Goal: Information Seeking & Learning: Learn about a topic

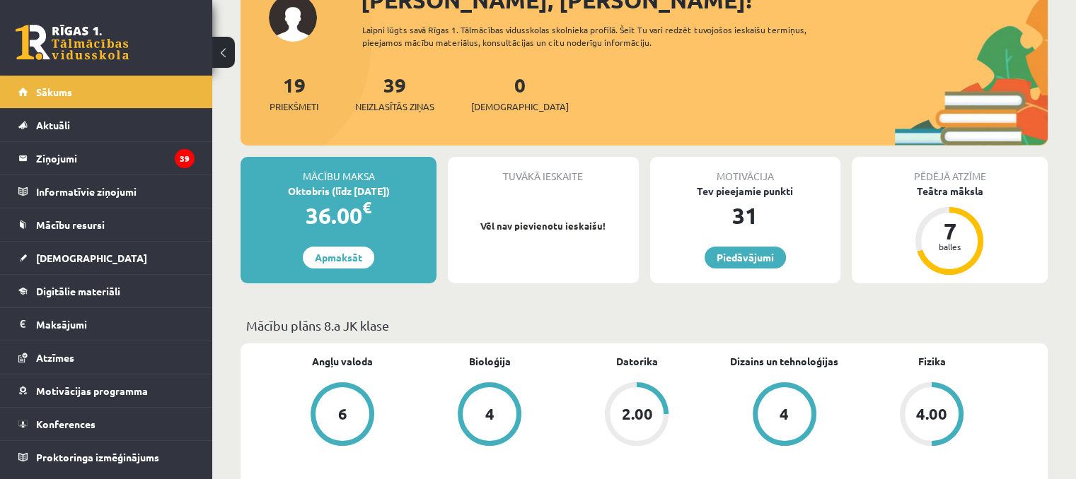
scroll to position [212, 0]
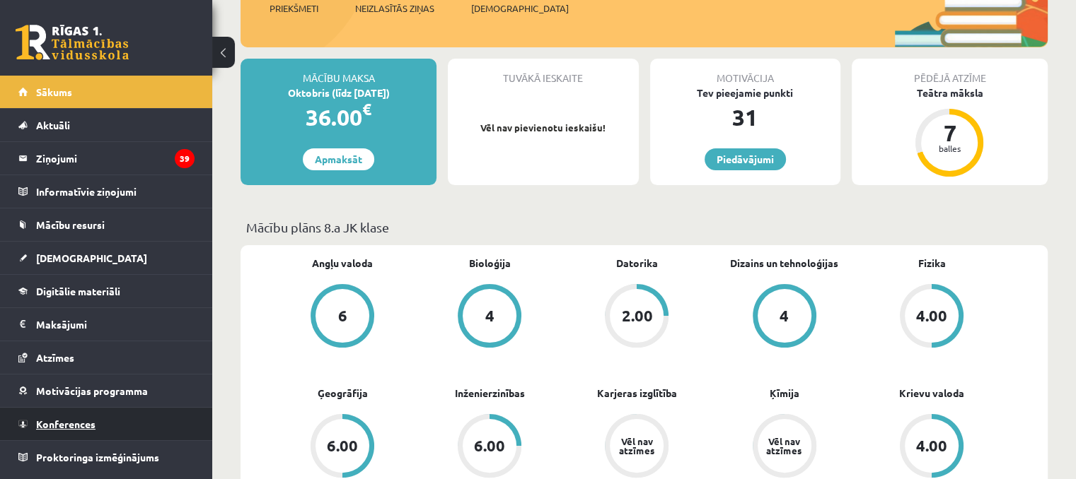
click at [104, 431] on link "Konferences" at bounding box center [106, 424] width 176 height 33
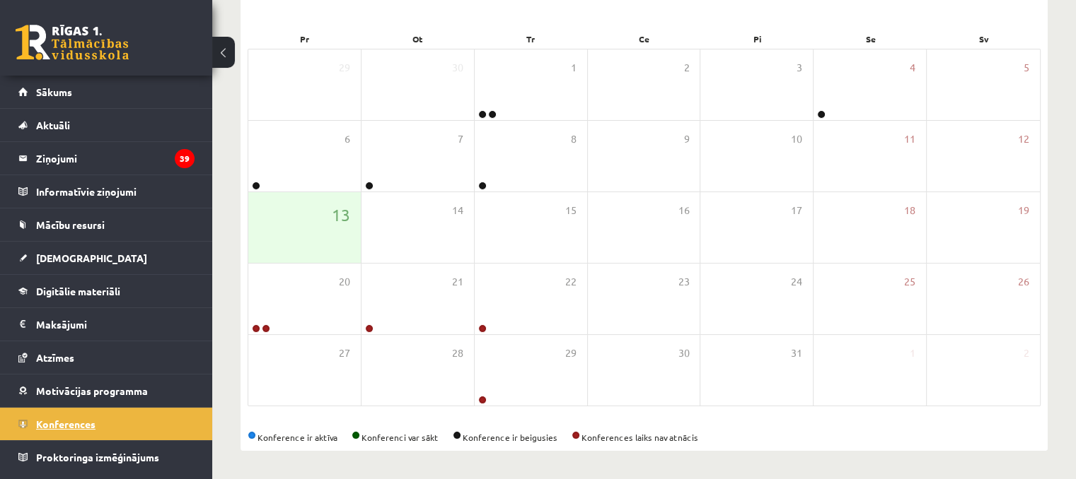
scroll to position [195, 0]
click at [119, 229] on link "Mācību resursi" at bounding box center [106, 225] width 176 height 33
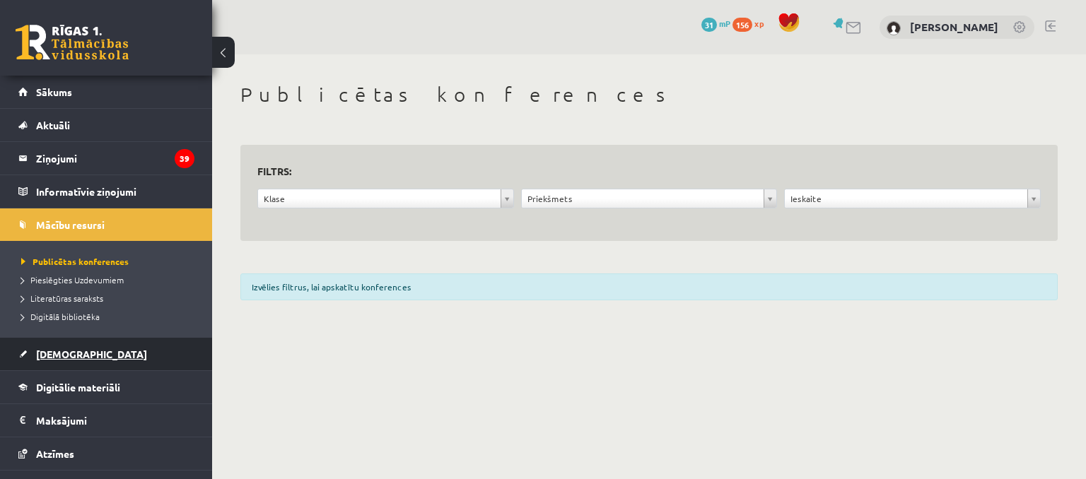
click at [128, 341] on link "[DEMOGRAPHIC_DATA]" at bounding box center [106, 354] width 176 height 33
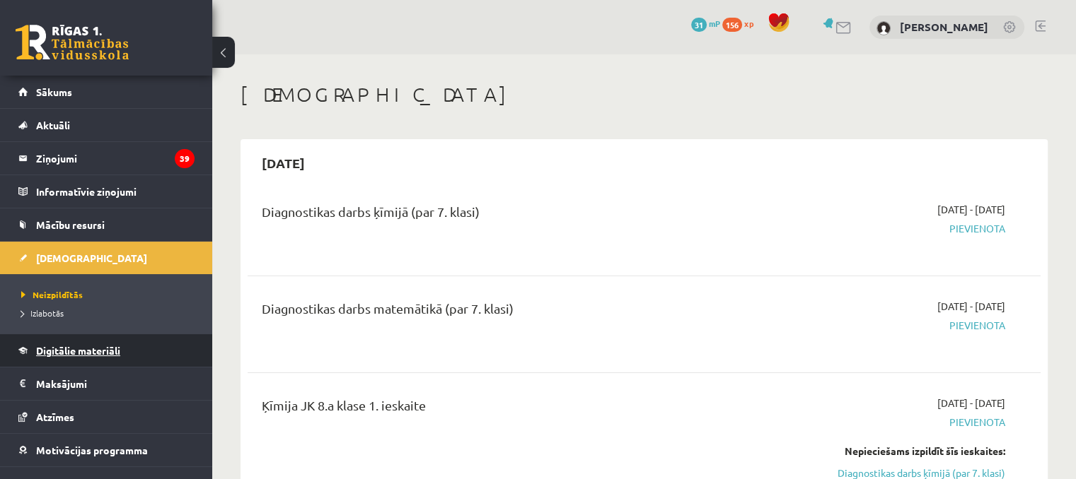
click at [110, 344] on span "Digitālie materiāli" at bounding box center [78, 350] width 84 height 13
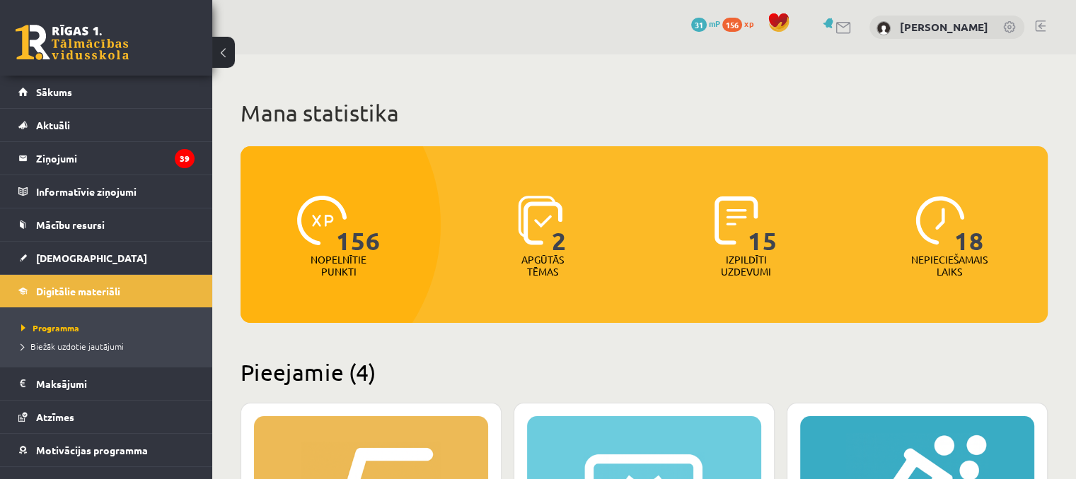
click at [113, 364] on ul "Programma Biežāk uzdotie jautājumi" at bounding box center [106, 337] width 212 height 59
click at [52, 178] on legend "Informatīvie ziņojumi 0" at bounding box center [115, 191] width 158 height 33
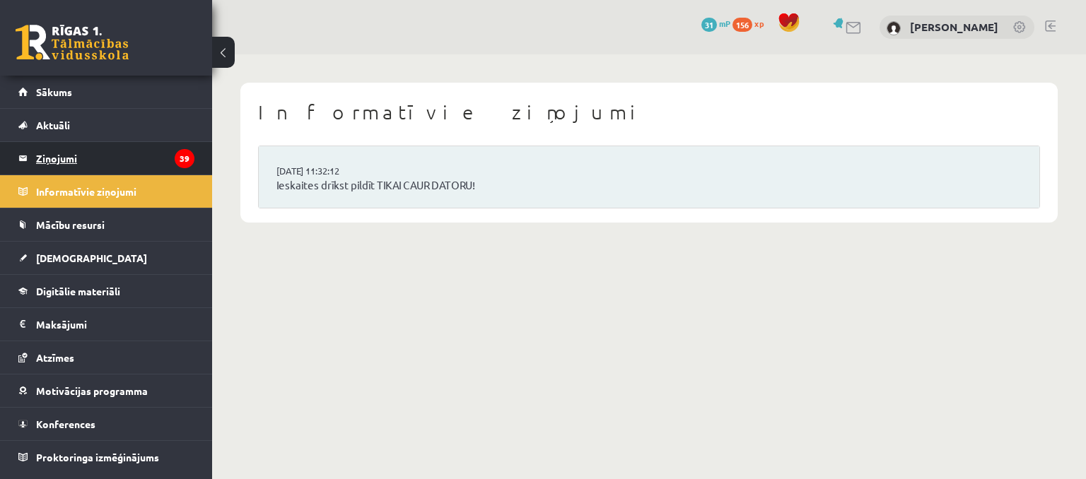
click at [83, 145] on legend "Ziņojumi 39" at bounding box center [115, 158] width 158 height 33
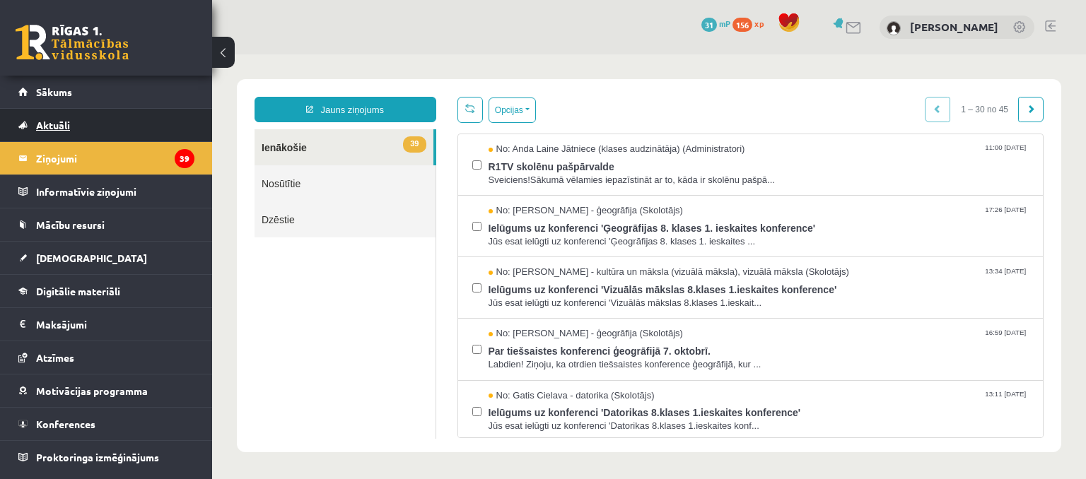
click at [47, 122] on span "Aktuāli" at bounding box center [53, 125] width 34 height 13
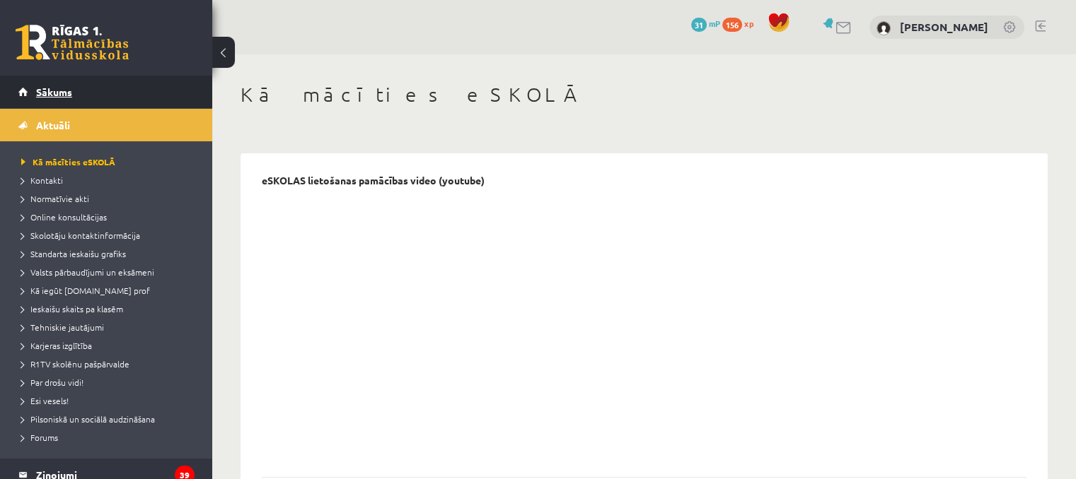
click at [83, 99] on link "Sākums" at bounding box center [106, 92] width 176 height 33
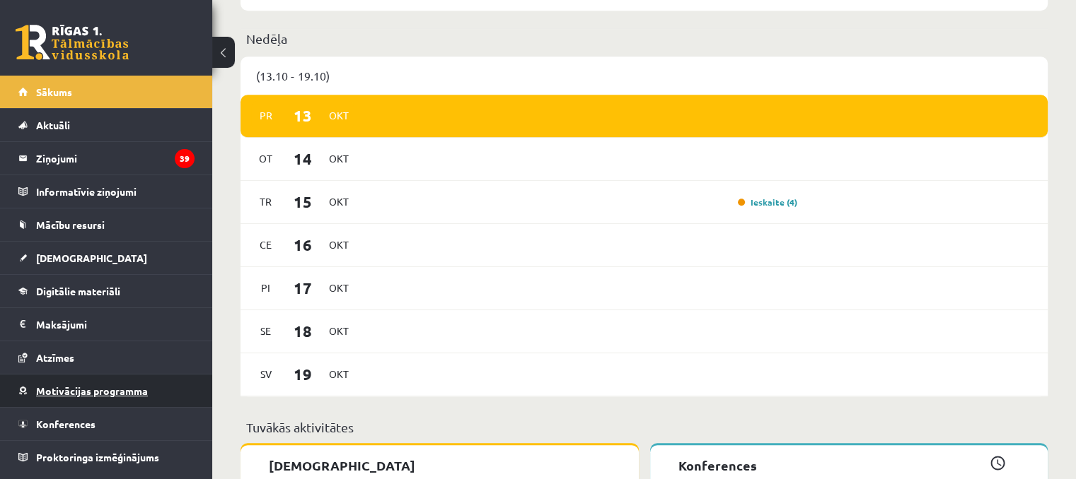
scroll to position [1061, 0]
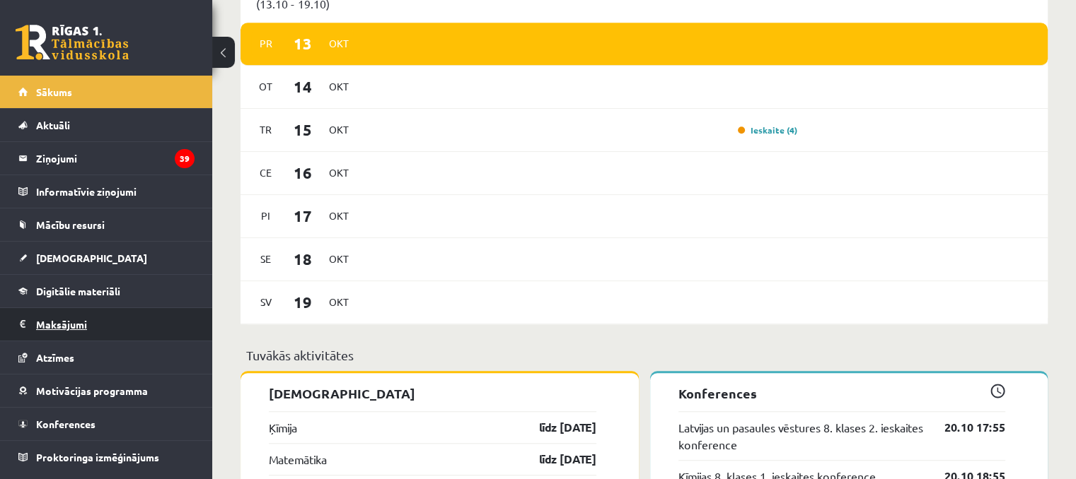
click at [62, 337] on legend "Maksājumi 0" at bounding box center [115, 324] width 158 height 33
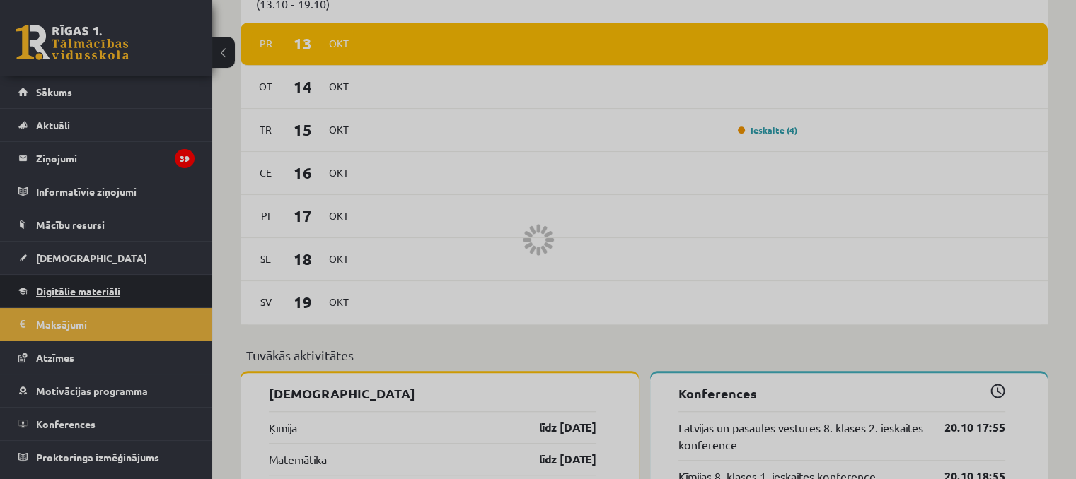
scroll to position [463, 0]
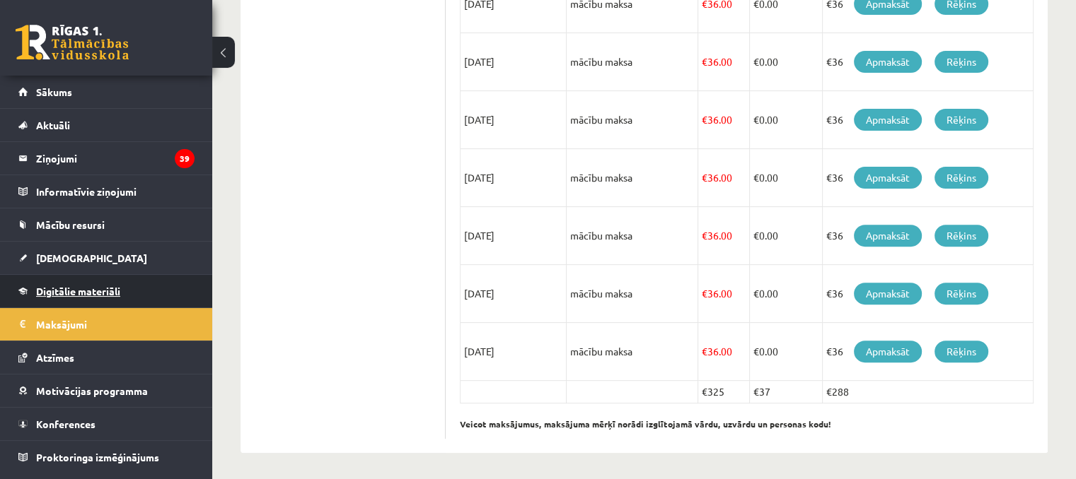
click at [59, 296] on link "Digitālie materiāli" at bounding box center [106, 291] width 176 height 33
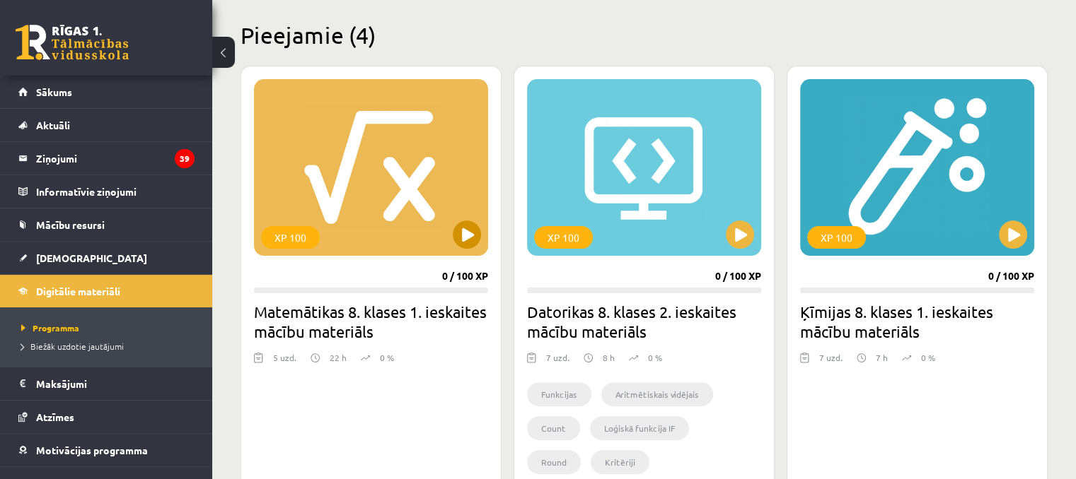
scroll to position [251, 0]
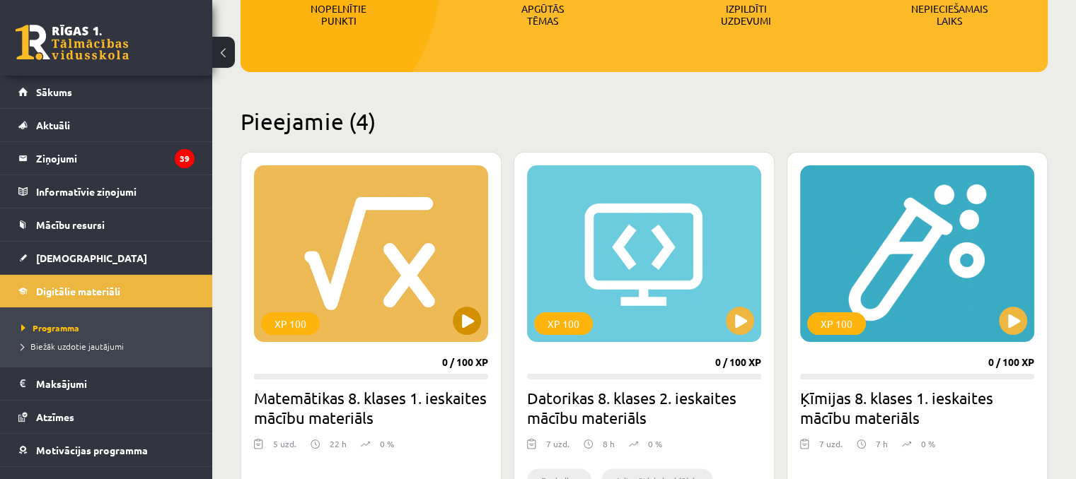
click at [395, 255] on div "XP 100" at bounding box center [371, 253] width 234 height 177
click at [400, 325] on div "XP 100" at bounding box center [371, 253] width 234 height 177
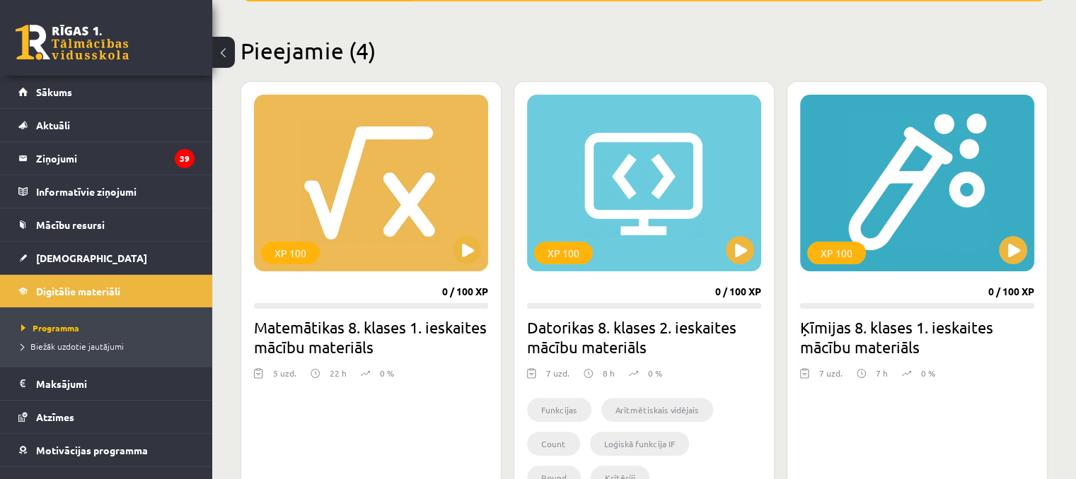
scroll to position [463, 0]
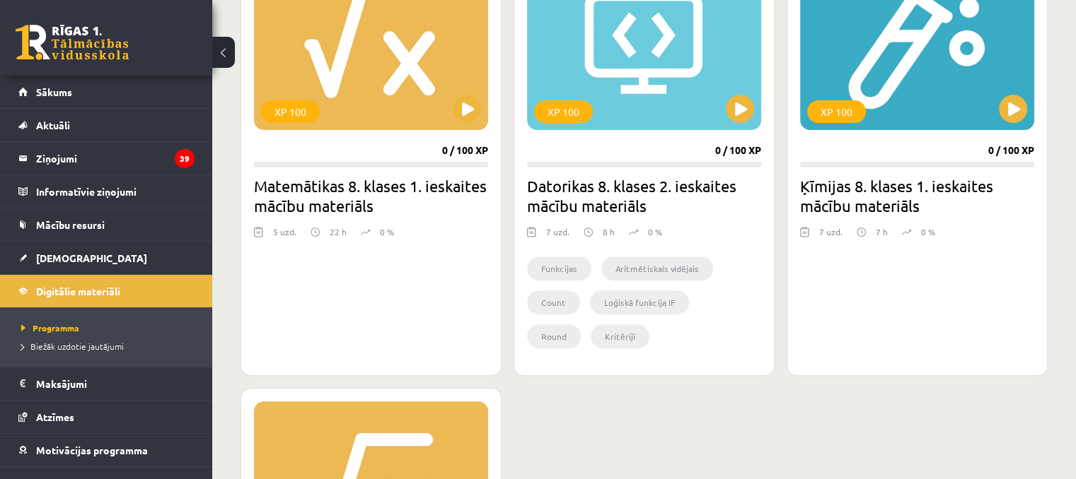
drag, startPoint x: 400, startPoint y: 306, endPoint x: 396, endPoint y: 317, distance: 12.1
click at [396, 317] on div "XP 100 0 / 100 XP Matemātikas 8. klases 1. ieskaites mācību materiāls 5 uzd. 22…" at bounding box center [370, 158] width 261 height 436
click at [392, 318] on div "XP 100 0 / 100 XP Matemātikas 8. klases 1. ieskaites mācību materiāls 5 uzd. 22…" at bounding box center [370, 158] width 261 height 436
click at [393, 319] on div "XP 100 0 / 100 XP Matemātikas 8. klases 1. ieskaites mācību materiāls 5 uzd. 22…" at bounding box center [370, 158] width 261 height 436
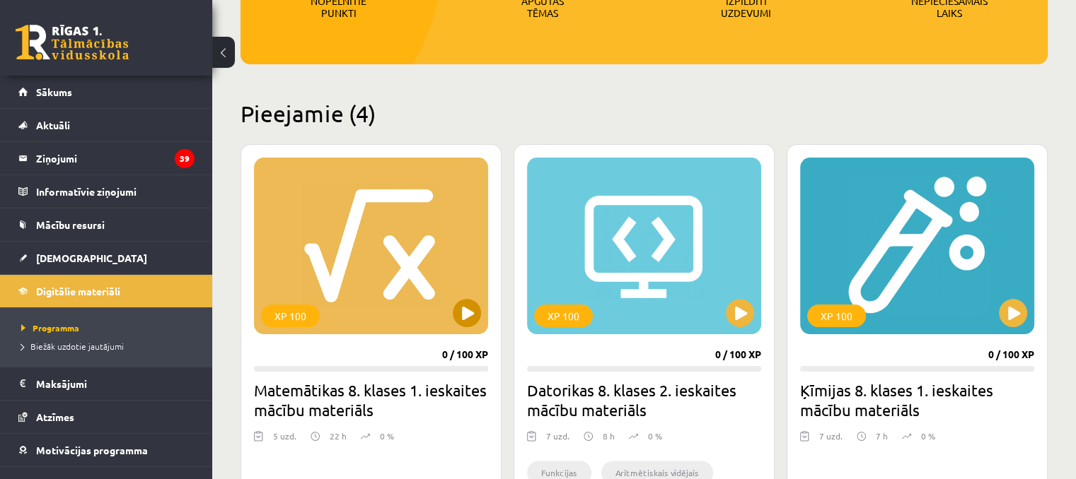
scroll to position [251, 0]
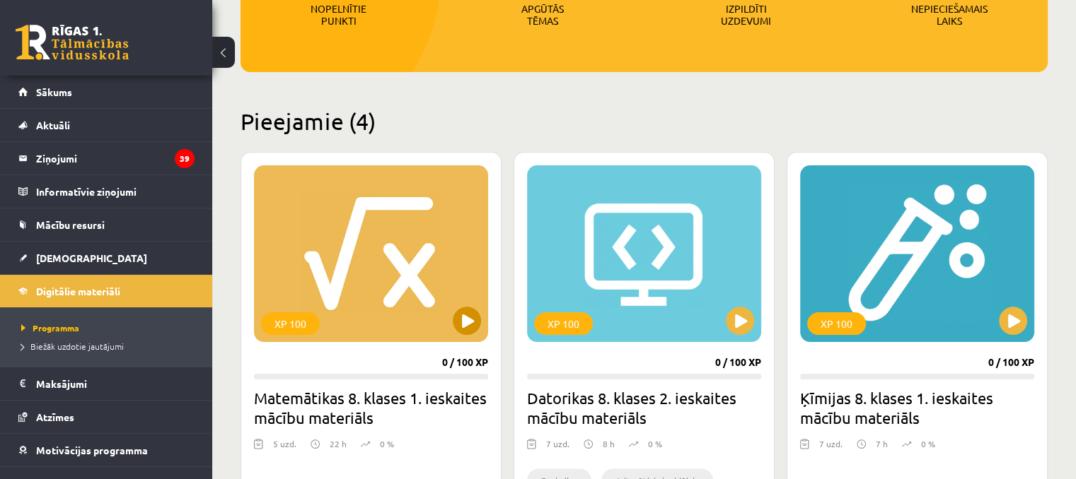
click at [465, 304] on div "XP 100" at bounding box center [371, 253] width 234 height 177
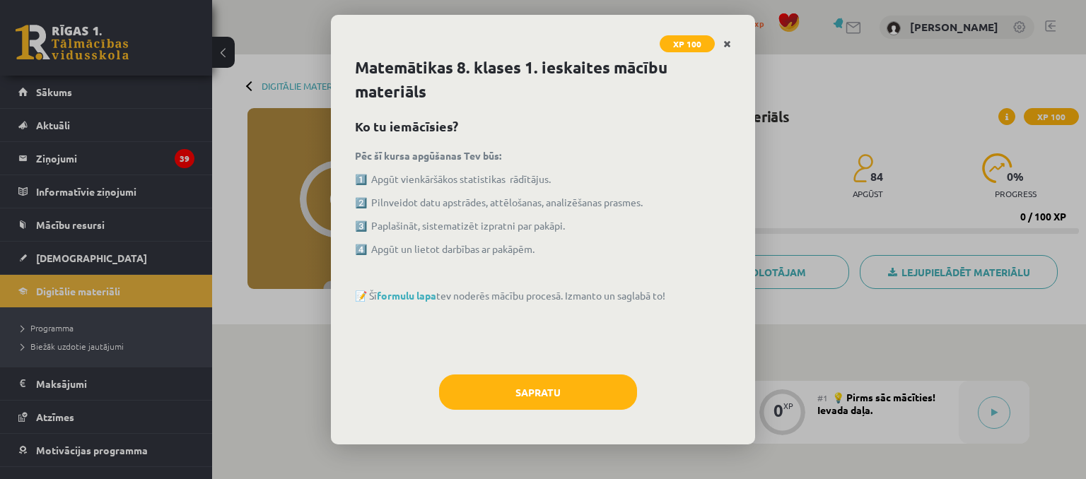
click at [737, 46] on link "Close" at bounding box center [727, 44] width 25 height 28
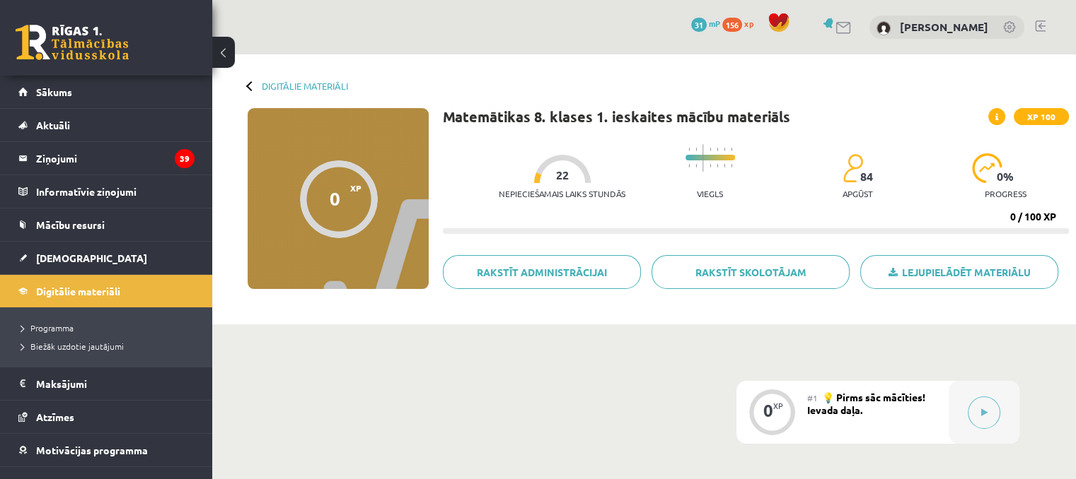
click at [325, 212] on div at bounding box center [339, 200] width 78 height 78
click at [518, 88] on div "Digitālie materiāli 0 XP XP 100 0 / 100 XP Matemātikas 8. klases 1. ieskaites m…" at bounding box center [643, 189] width 863 height 270
drag, startPoint x: 442, startPoint y: 123, endPoint x: 384, endPoint y: 152, distance: 64.8
click at [421, 131] on div "0 XP XP 100 0 / 100 XP Matemātikas 8. klases 1. ieskaites mācību materiāls XP 1…" at bounding box center [643, 212] width 849 height 209
click at [336, 199] on div "0" at bounding box center [335, 198] width 11 height 21
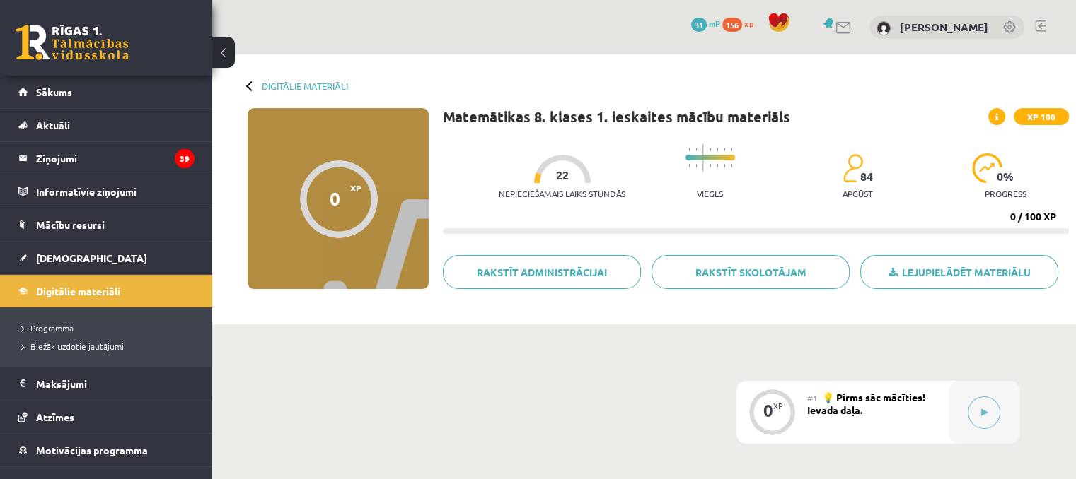
click at [436, 151] on div "0 XP XP 100 0 / 100 XP Matemātikas 8. klases 1. ieskaites mācību materiāls XP 1…" at bounding box center [643, 212] width 849 height 209
click at [556, 165] on div at bounding box center [562, 169] width 57 height 28
click at [566, 197] on p "Nepieciešamais laiks stundās" at bounding box center [562, 194] width 127 height 10
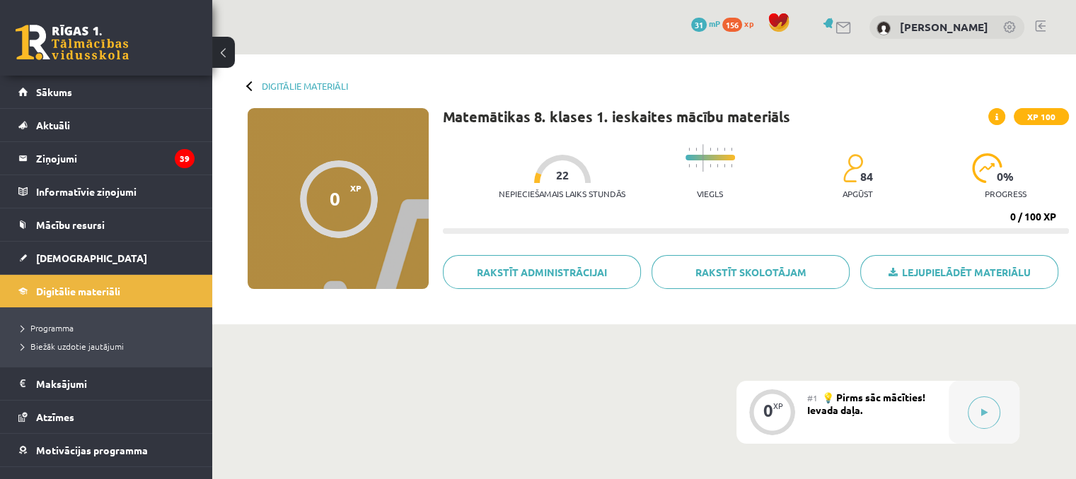
click at [622, 202] on div "Nepieciešamais laiks stundās 22 Viegls 84 apgūst 0 % progress" at bounding box center [784, 172] width 570 height 70
click at [981, 409] on icon at bounding box center [984, 413] width 6 height 8
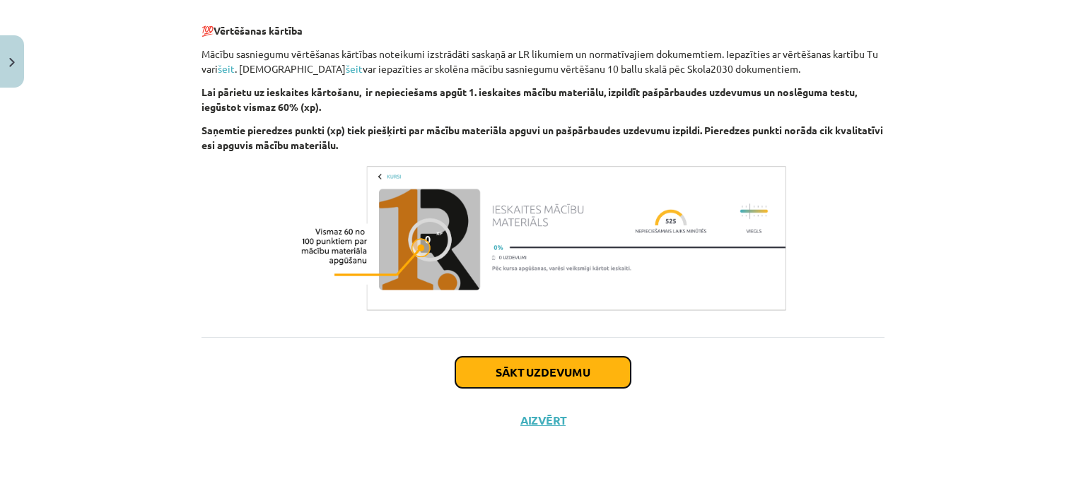
click at [520, 371] on button "Sākt uzdevumu" at bounding box center [542, 372] width 175 height 31
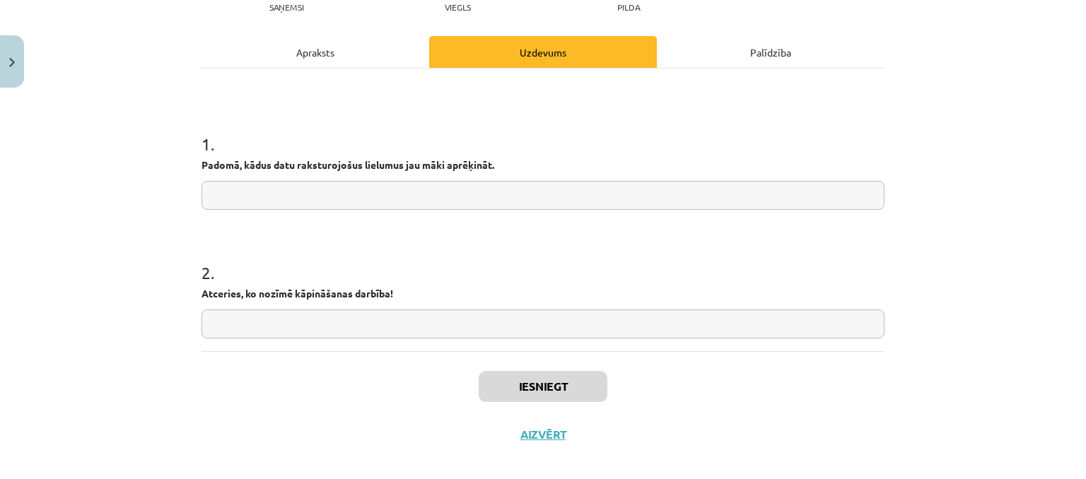
scroll to position [187, 0]
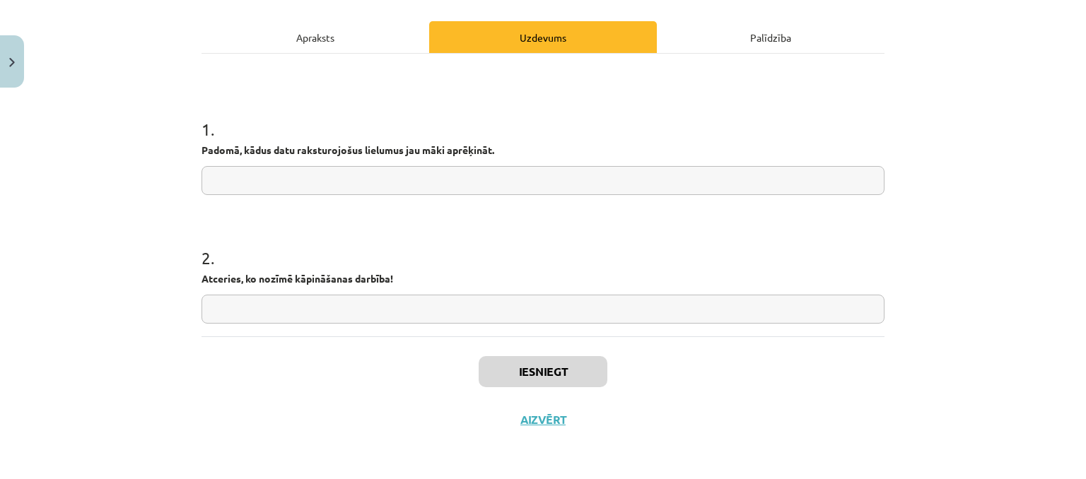
click at [354, 320] on input "text" at bounding box center [543, 309] width 683 height 29
type input "*"
click at [293, 182] on input "text" at bounding box center [543, 180] width 683 height 29
type input "*"
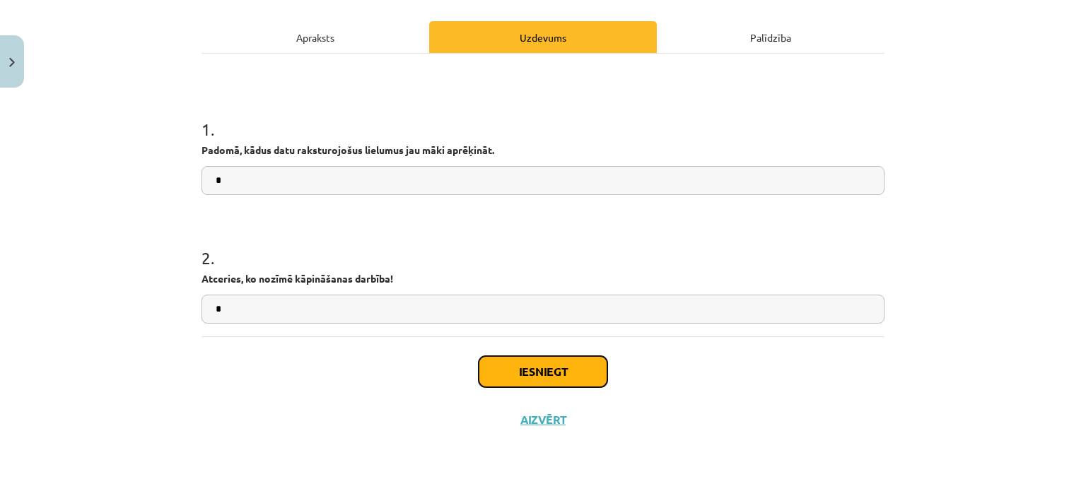
click at [546, 371] on button "Iesniegt" at bounding box center [543, 371] width 129 height 31
click at [540, 371] on button "Iesniegt" at bounding box center [543, 371] width 129 height 31
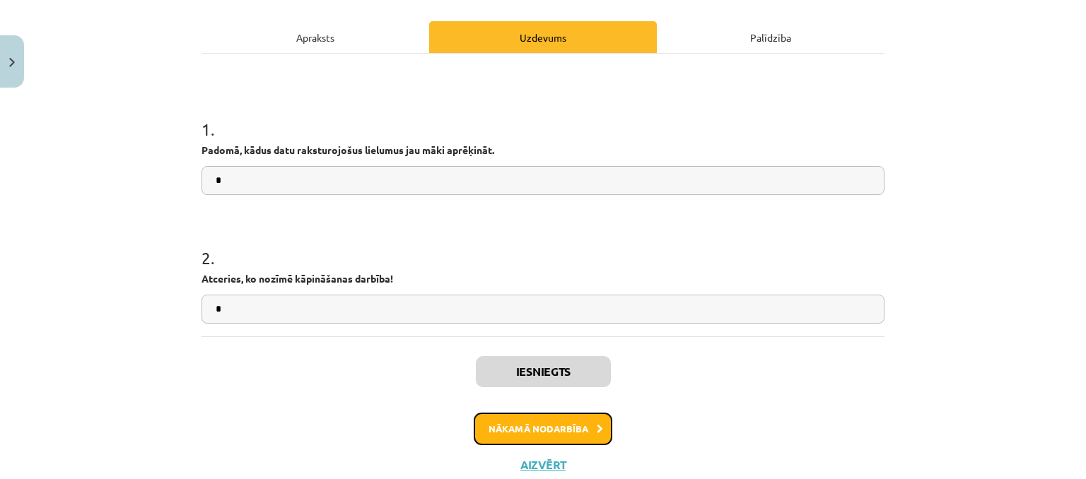
click at [549, 426] on button "Nākamā nodarbība" at bounding box center [543, 429] width 139 height 33
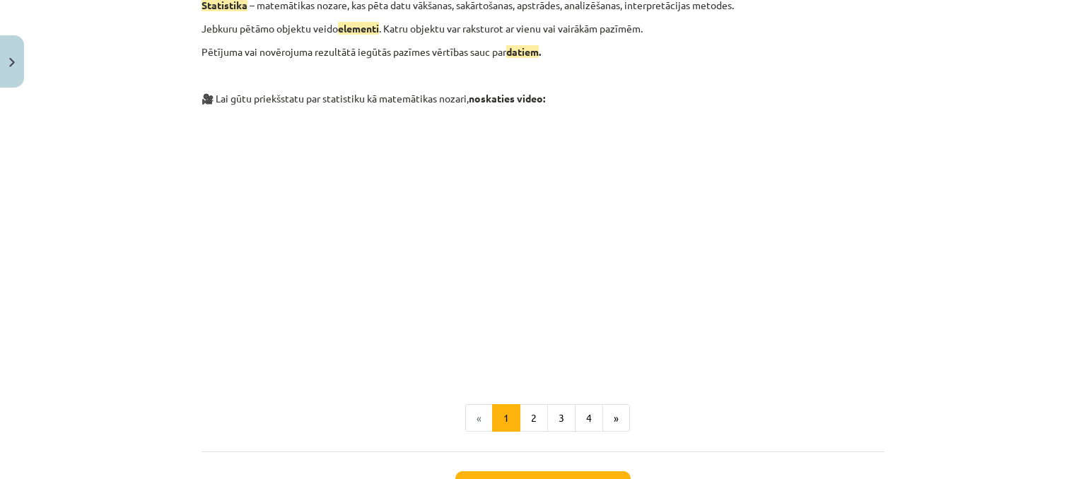
scroll to position [647, 0]
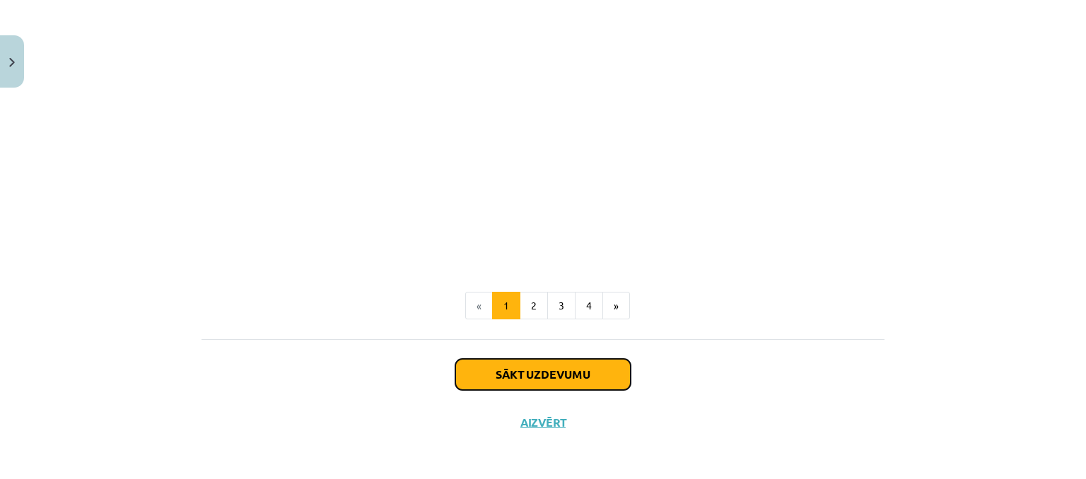
click at [534, 368] on button "Sākt uzdevumu" at bounding box center [542, 374] width 175 height 31
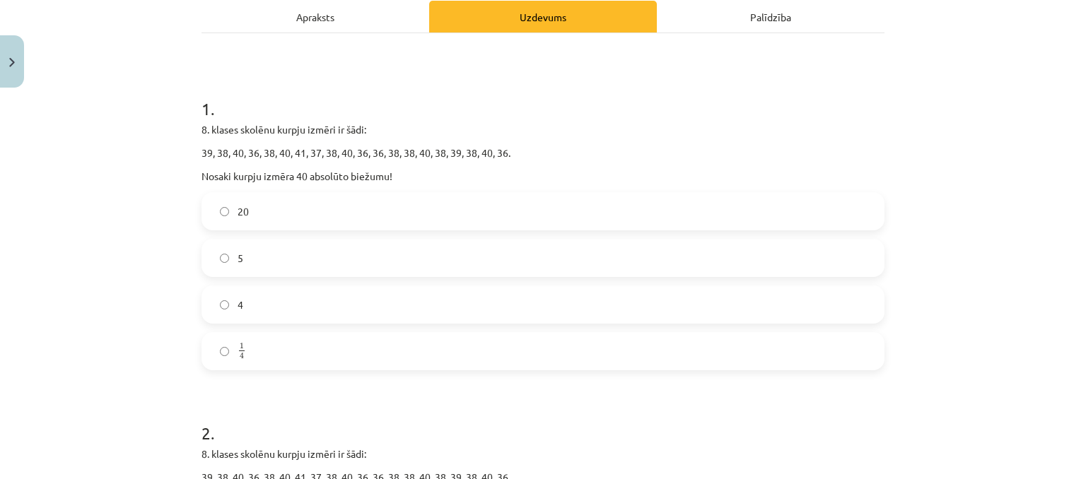
scroll to position [247, 0]
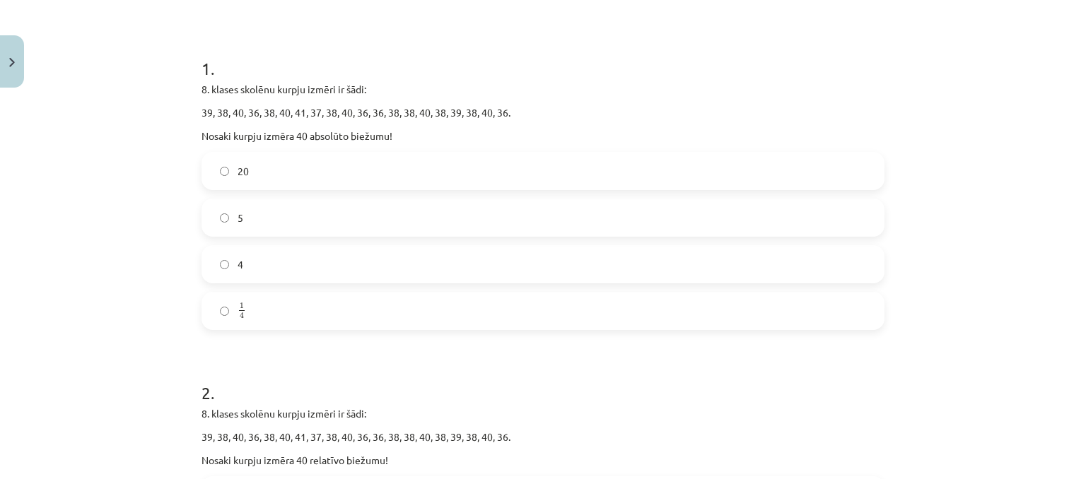
click at [308, 317] on label "1 4 1 4" at bounding box center [543, 310] width 680 height 35
click at [215, 226] on label "5" at bounding box center [543, 217] width 680 height 35
click at [240, 304] on label "1 4 1 4" at bounding box center [543, 310] width 680 height 35
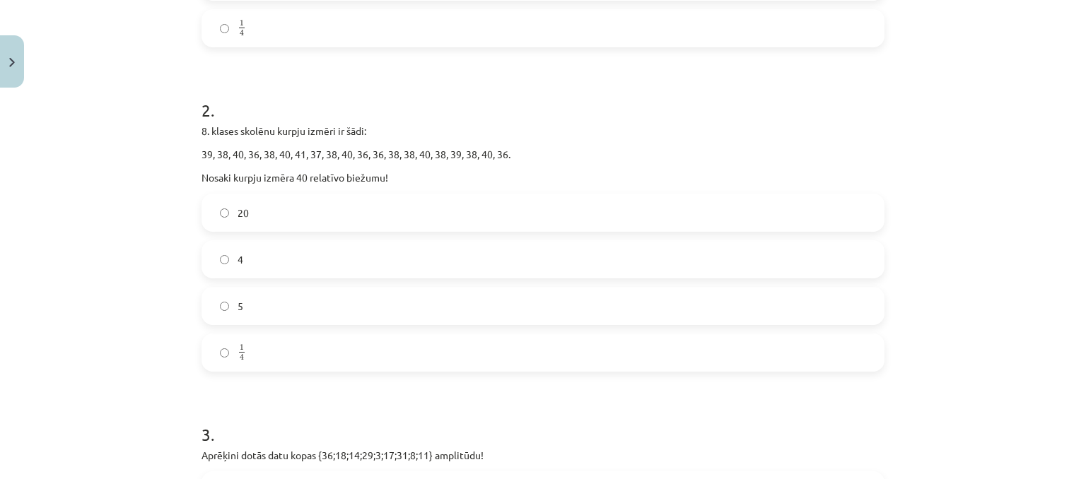
scroll to position [601, 0]
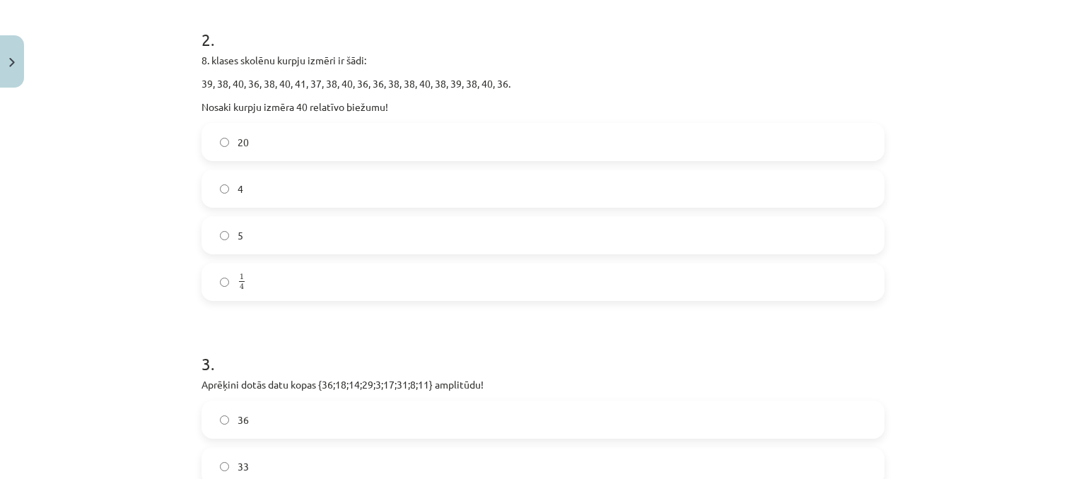
click at [412, 244] on label "5" at bounding box center [543, 235] width 680 height 35
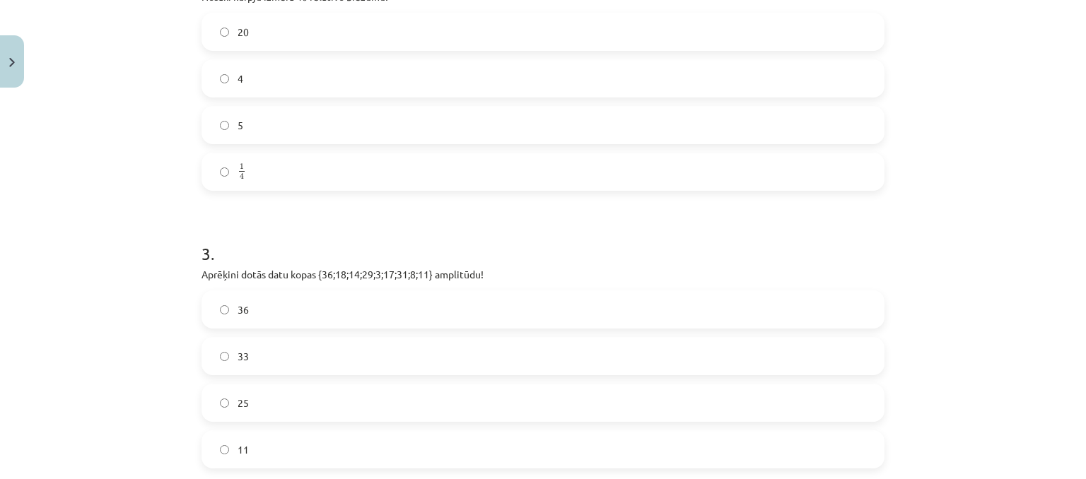
scroll to position [742, 0]
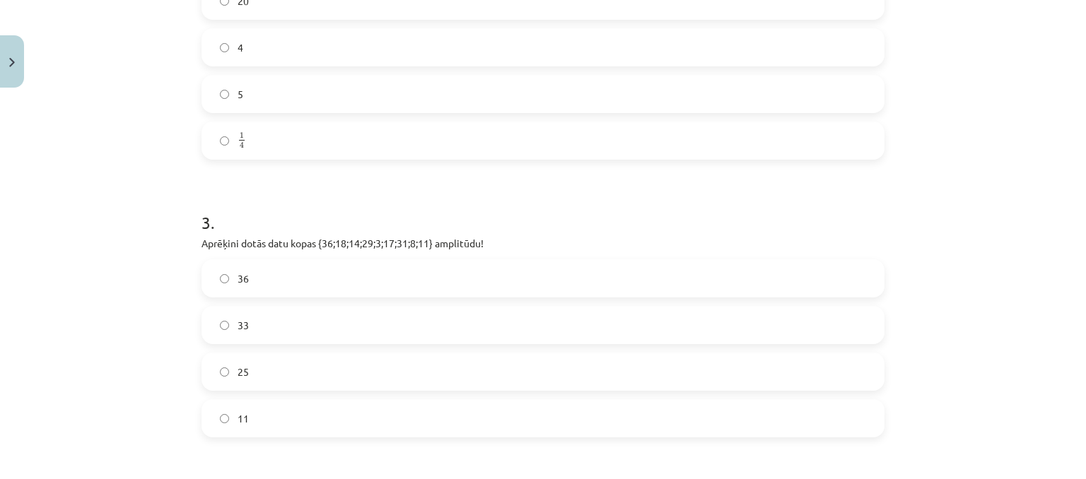
click at [305, 279] on label "36" at bounding box center [543, 278] width 680 height 35
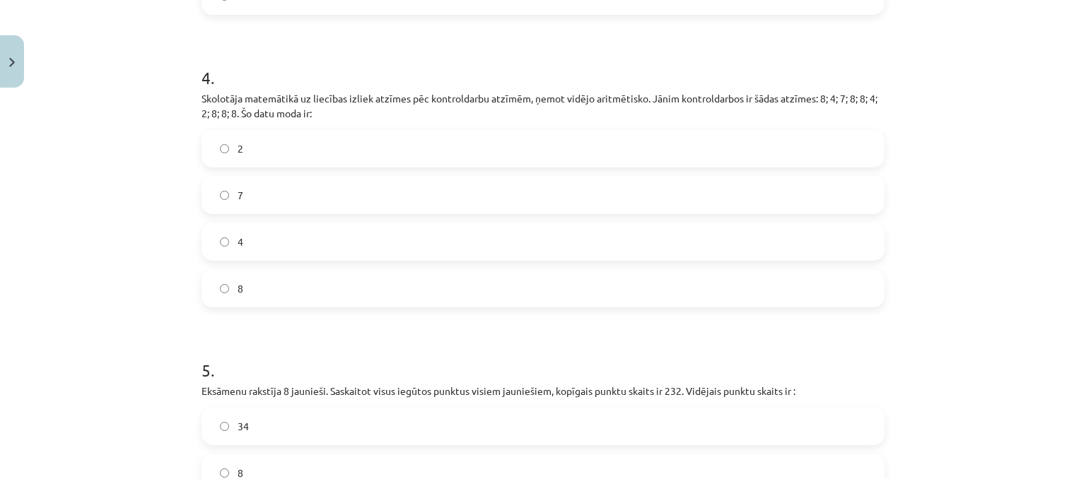
scroll to position [1167, 0]
click at [319, 197] on label "7" at bounding box center [543, 193] width 680 height 35
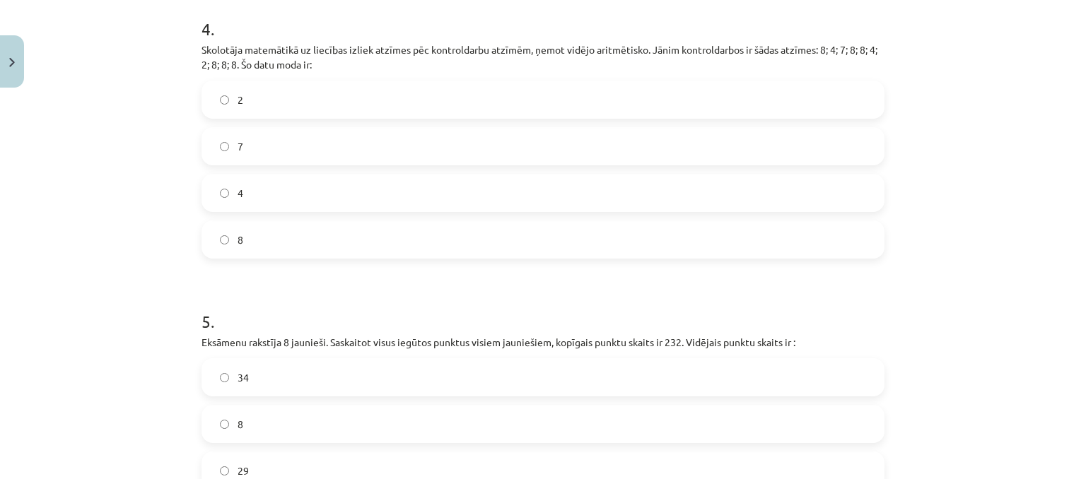
scroll to position [1379, 0]
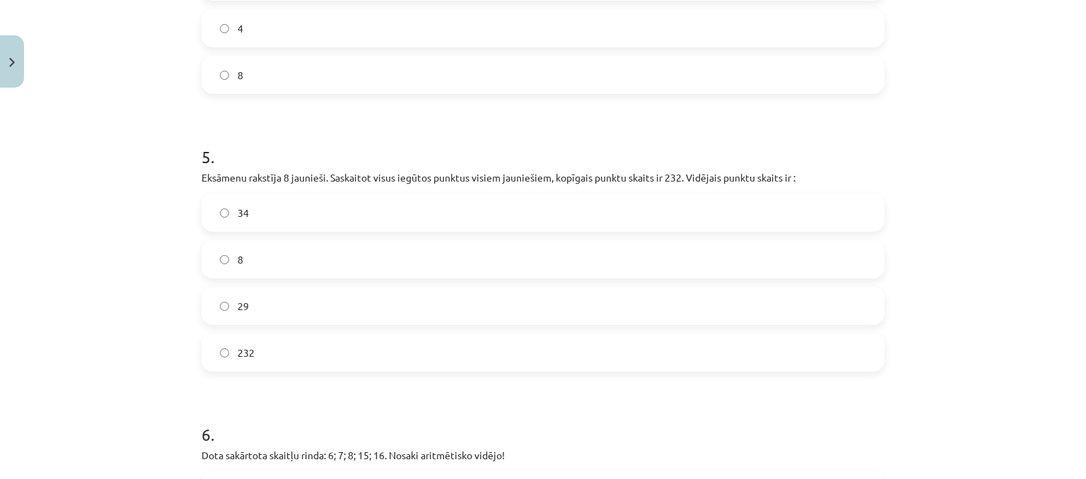
click at [289, 212] on label "34" at bounding box center [543, 212] width 680 height 35
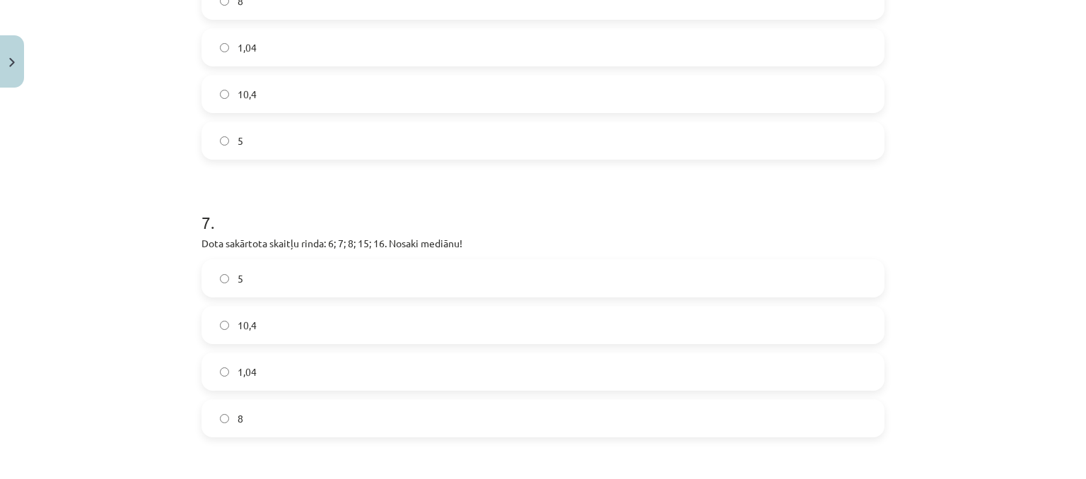
scroll to position [1874, 0]
click at [320, 314] on label "10,4" at bounding box center [543, 320] width 680 height 35
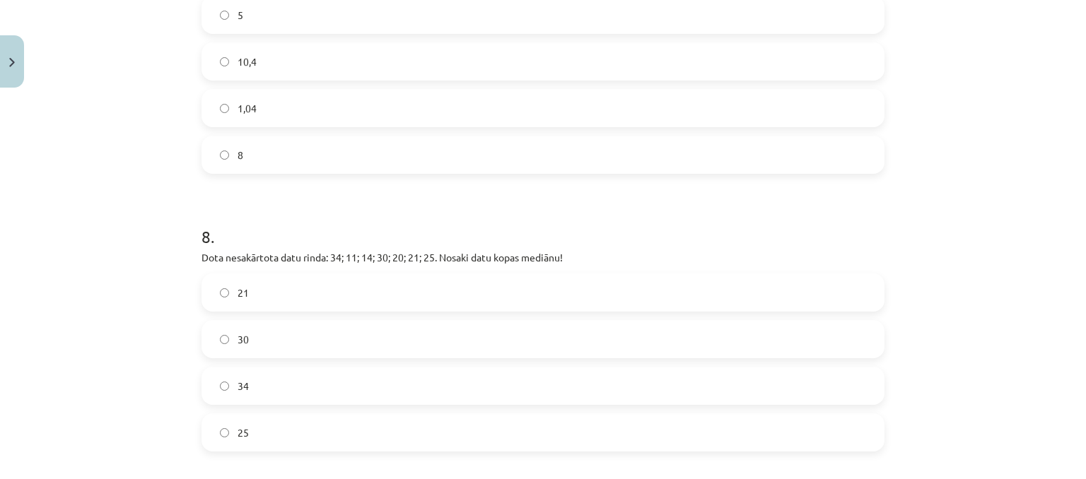
scroll to position [2155, 0]
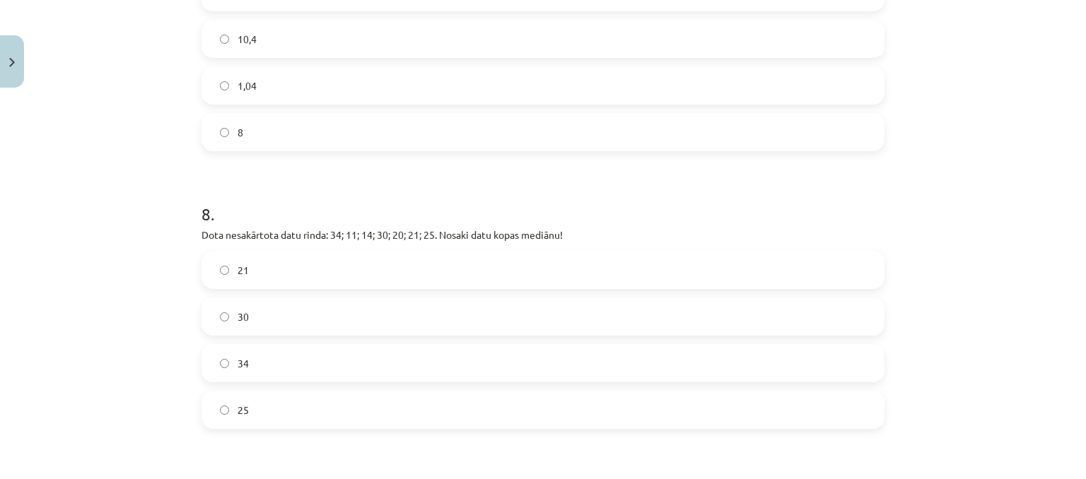
click at [262, 267] on label "21" at bounding box center [543, 269] width 680 height 35
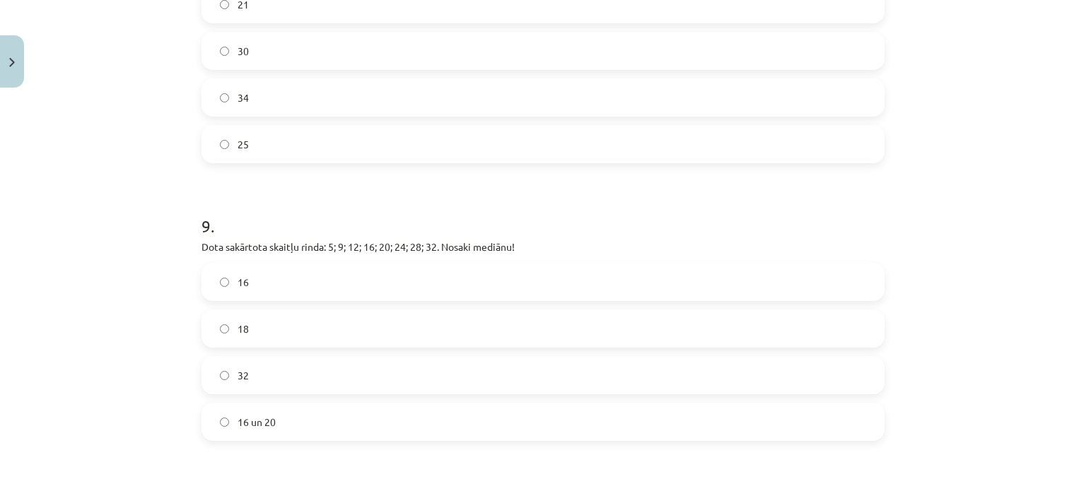
scroll to position [2509, 0]
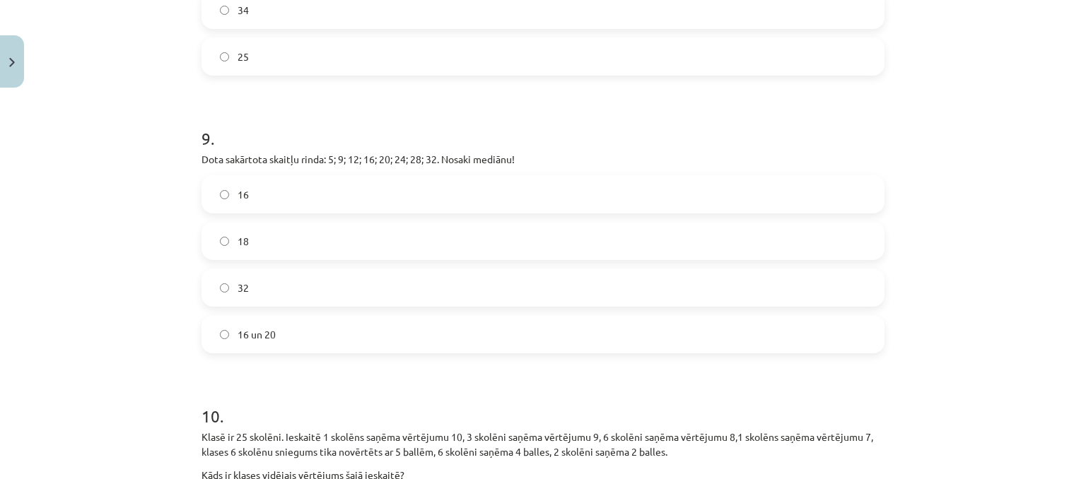
click at [268, 342] on label "16 un 20" at bounding box center [543, 334] width 680 height 35
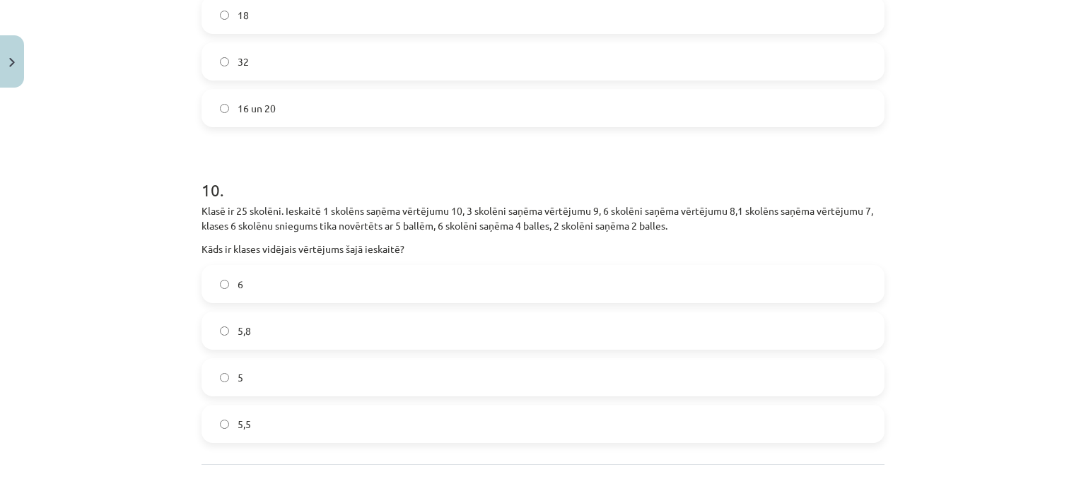
scroll to position [2862, 0]
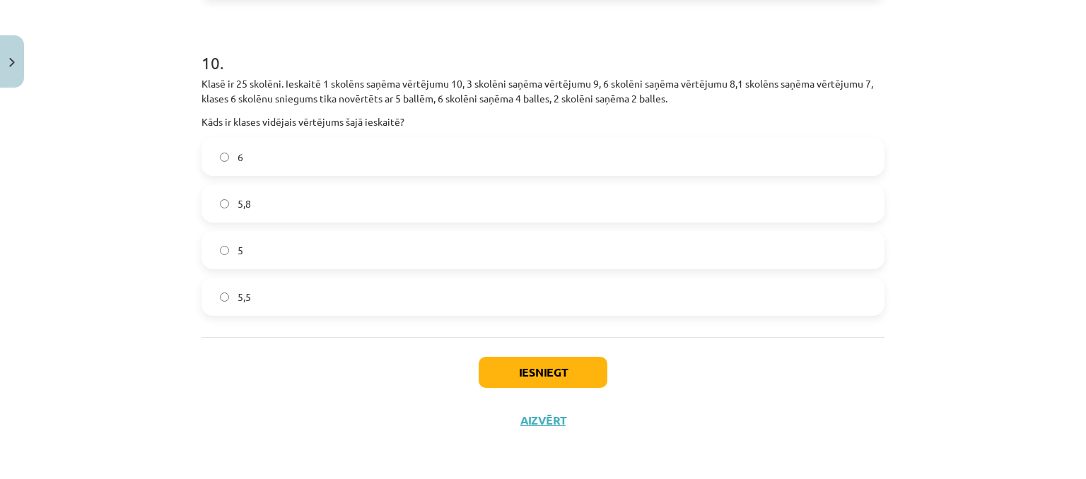
click at [221, 166] on label "6" at bounding box center [543, 156] width 680 height 35
click at [238, 210] on span "5,8" at bounding box center [244, 204] width 13 height 15
click at [538, 368] on button "Iesniegt" at bounding box center [543, 372] width 129 height 31
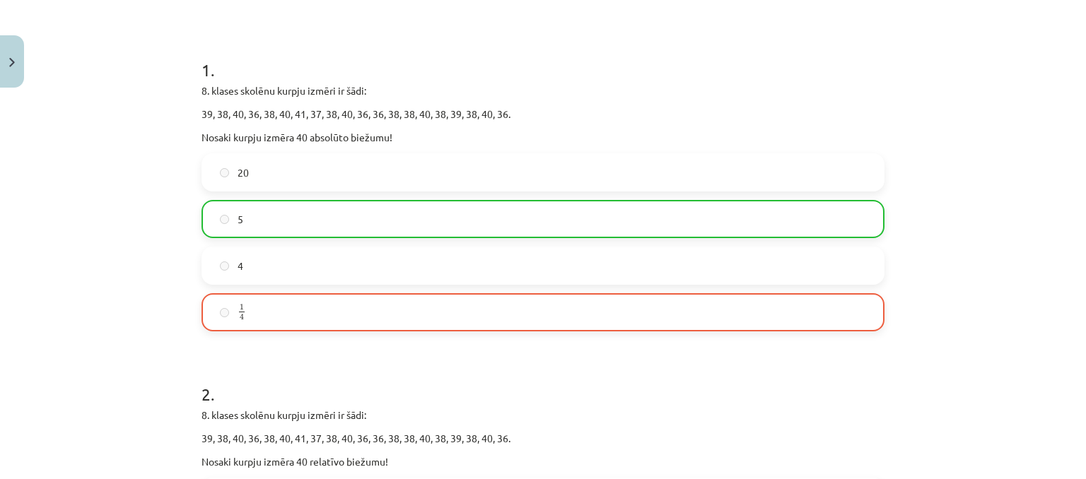
scroll to position [34, 0]
